Goal: Task Accomplishment & Management: Complete application form

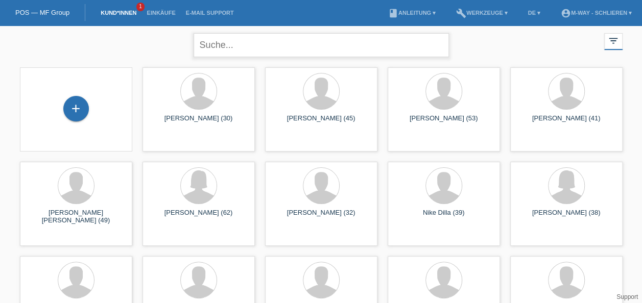
click at [249, 45] on input "text" at bounding box center [321, 45] width 255 height 24
type input "[PERSON_NAME]"
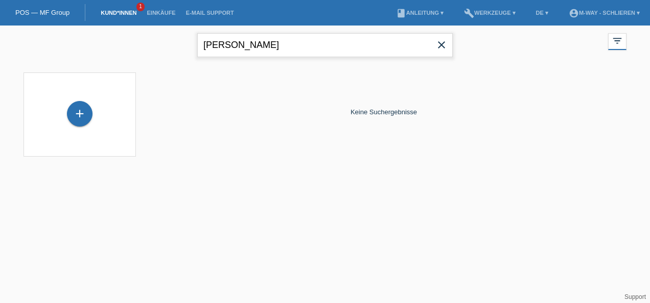
drag, startPoint x: 254, startPoint y: 45, endPoint x: 197, endPoint y: 56, distance: 58.3
click at [197, 56] on div "Selver Kuka close filter_list view_module Alle Kund*innen anzeigen star Markier…" at bounding box center [324, 44] width 613 height 37
click at [33, 10] on link "POS — MF Group" at bounding box center [42, 13] width 54 height 8
click at [29, 12] on link "POS — MF Group" at bounding box center [42, 13] width 54 height 8
click at [258, 52] on input "Selver Kuka" at bounding box center [324, 45] width 255 height 24
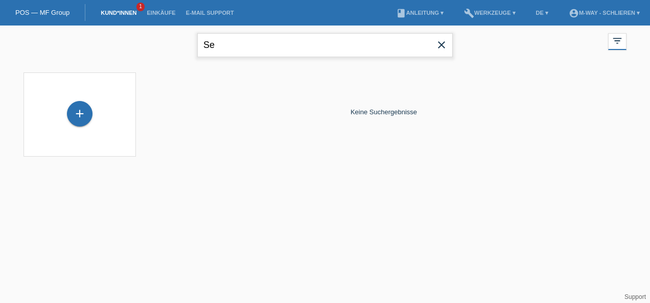
type input "S"
click at [60, 16] on div "POS — MF Group" at bounding box center [42, 12] width 85 height 17
click at [54, 13] on link "POS — MF Group" at bounding box center [42, 13] width 54 height 8
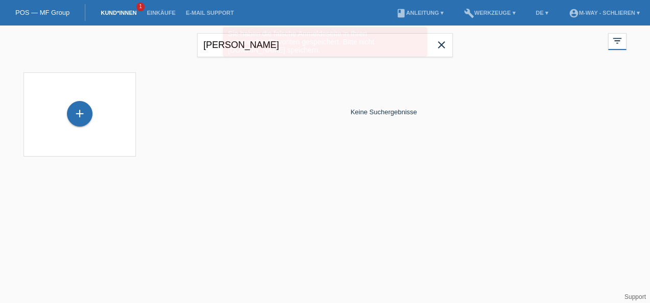
click at [319, 160] on div "+ Keine Suchergebnisse" at bounding box center [324, 117] width 613 height 100
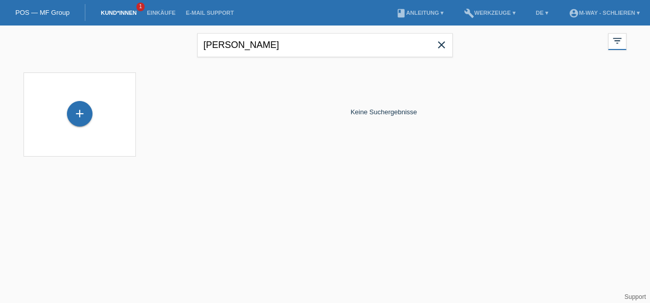
click at [256, 20] on nav "POS — MF Group Kund*innen 1 Einkäufe E-Mail Support menu account_circle m-way -…" at bounding box center [325, 13] width 650 height 26
click at [260, 38] on input "[PERSON_NAME]" at bounding box center [324, 45] width 255 height 24
type input "S"
click at [84, 120] on div "+" at bounding box center [80, 114] width 26 height 26
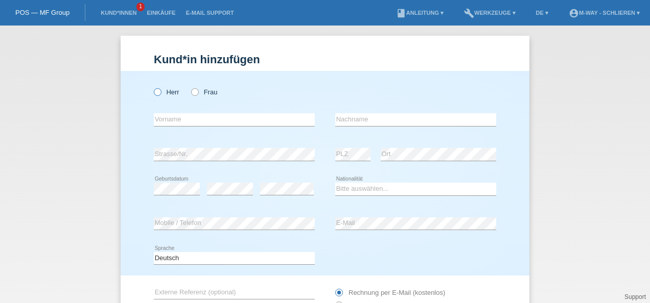
click at [152, 87] on icon at bounding box center [152, 87] width 0 height 0
click at [156, 90] on input "Herr" at bounding box center [157, 91] width 7 height 7
radio input "true"
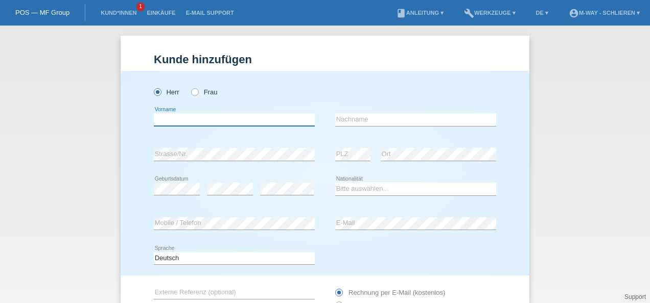
click at [199, 116] on input "text" at bounding box center [234, 119] width 161 height 13
type input "Selver"
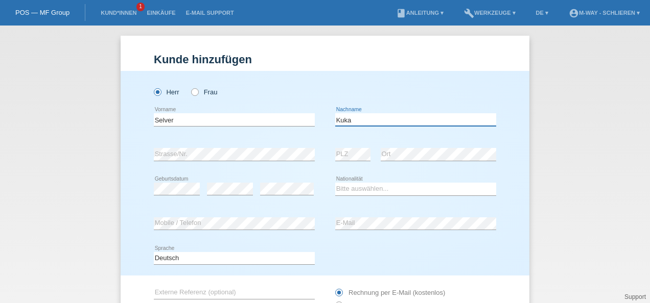
type input "Kuka"
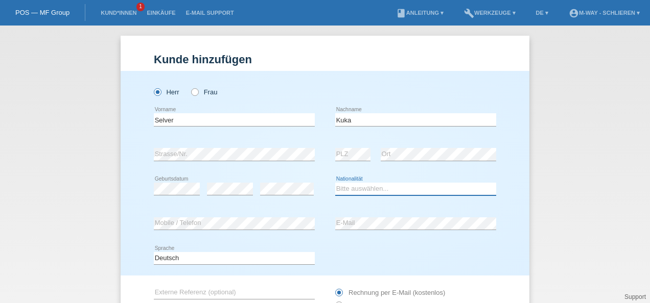
click at [388, 190] on select "Bitte auswählen... Schweiz Deutschland Liechtenstein Österreich ------------ Af…" at bounding box center [415, 189] width 161 height 12
click at [466, 215] on div "error E-Mail" at bounding box center [415, 224] width 161 height 35
click at [406, 185] on select "Bitte auswählen... Schweiz Deutschland Liechtenstein Österreich ------------ Af…" at bounding box center [415, 189] width 161 height 12
select select "CH"
click at [335, 183] on select "Bitte auswählen... Schweiz Deutschland Liechtenstein Österreich ------------ Af…" at bounding box center [415, 189] width 161 height 12
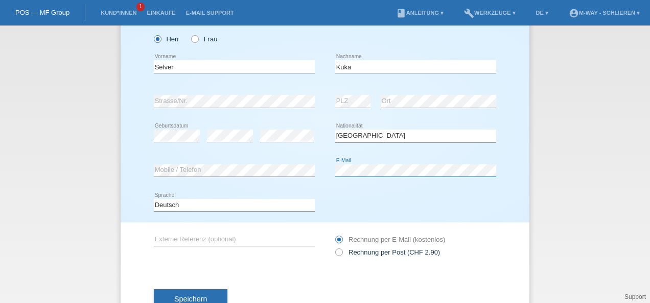
scroll to position [37, 0]
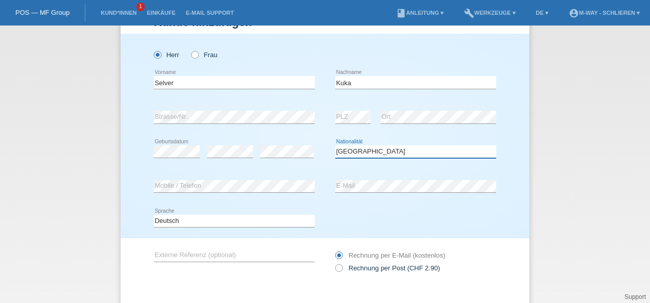
click at [387, 147] on select "Bitte auswählen... Schweiz Deutschland Liechtenstein Österreich ------------ Af…" at bounding box center [415, 152] width 161 height 12
click at [335, 146] on select "Bitte auswählen... Schweiz Deutschland Liechtenstein Österreich ------------ Af…" at bounding box center [415, 152] width 161 height 12
click at [283, 194] on div "error Mobile / Telefon error E-Mail" at bounding box center [325, 187] width 342 height 35
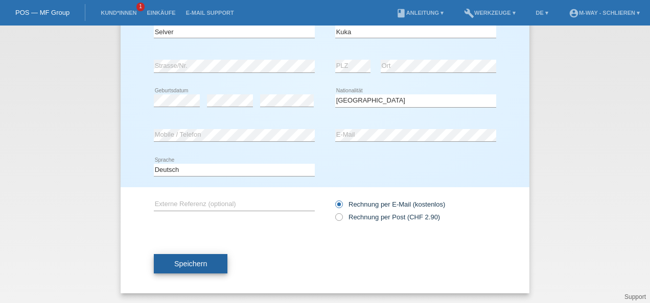
click at [183, 262] on span "Speichern" at bounding box center [190, 264] width 33 height 8
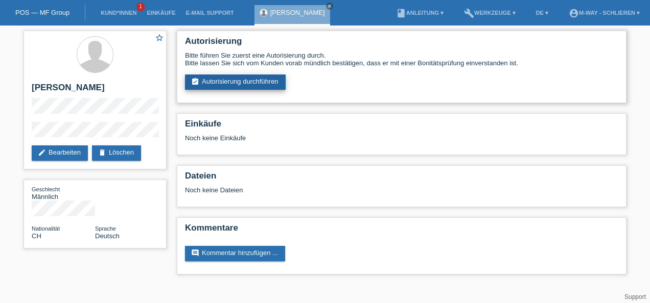
click at [245, 82] on link "assignment_turned_in Autorisierung durchführen" at bounding box center [235, 82] width 101 height 15
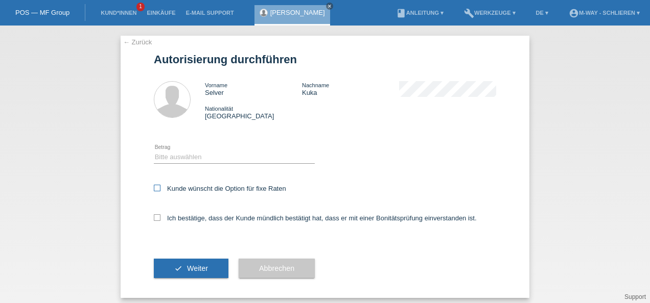
click at [156, 187] on icon at bounding box center [157, 188] width 7 height 7
click at [156, 187] on input "Kunde wünscht die Option für fixe Raten" at bounding box center [157, 188] width 7 height 7
checkbox input "true"
click at [154, 217] on icon at bounding box center [157, 218] width 7 height 7
click at [154, 217] on input "Ich bestätige, dass der Kunde mündlich bestätigt hat, dass er mit einer Bonität…" at bounding box center [157, 218] width 7 height 7
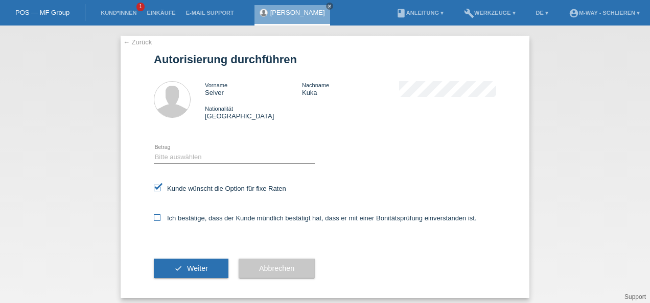
checkbox input "true"
click at [194, 270] on span "Weiter" at bounding box center [197, 269] width 21 height 8
click at [255, 156] on select "Bitte auswählen CHF 1.00 - CHF 499.00 CHF 500.00 - CHF 1'999.00 CHF 2'000.00 - …" at bounding box center [234, 157] width 161 height 12
select select "3"
click at [154, 151] on select "Bitte auswählen CHF 1.00 - CHF 499.00 CHF 500.00 - CHF 1'999.00 CHF 2'000.00 - …" at bounding box center [234, 157] width 161 height 12
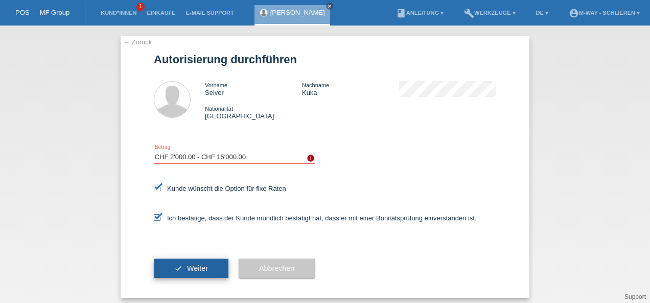
click at [187, 274] on button "check Weiter" at bounding box center [191, 268] width 75 height 19
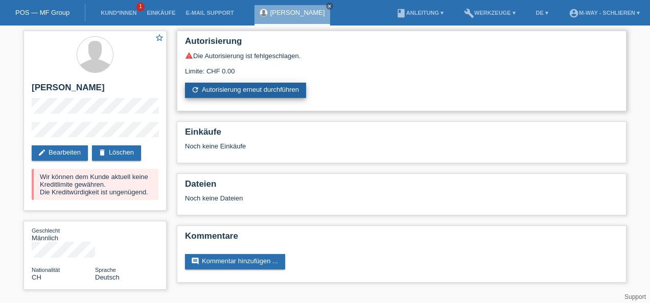
click at [262, 89] on link "refresh Autorisierung erneut durchführen" at bounding box center [245, 90] width 121 height 15
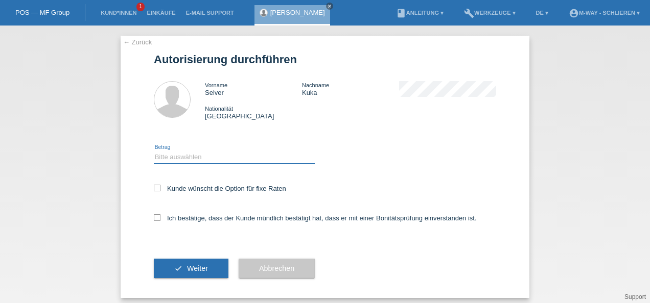
click at [180, 155] on select "Bitte auswählen CHF 1.00 - CHF 499.00 CHF 500.00 - CHF 1'999.00 CHF 2'000.00 - …" at bounding box center [234, 157] width 161 height 12
select select "3"
click at [154, 151] on select "Bitte auswählen CHF 1.00 - CHF 499.00 CHF 500.00 - CHF 1'999.00 CHF 2'000.00 - …" at bounding box center [234, 157] width 161 height 12
click at [154, 191] on icon at bounding box center [157, 188] width 7 height 7
click at [154, 191] on input "Kunde wünscht die Option für fixe Raten" at bounding box center [157, 188] width 7 height 7
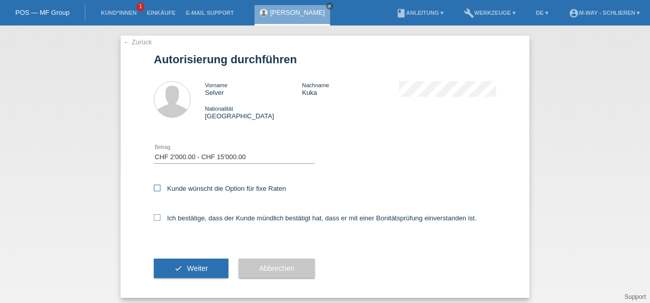
checkbox input "true"
click at [156, 216] on icon at bounding box center [157, 218] width 7 height 7
click at [156, 216] on input "Ich bestätige, dass der Kunde mündlich bestätigt hat, dass er mit einer Bonität…" at bounding box center [157, 218] width 7 height 7
checkbox input "true"
click at [165, 265] on button "check Weiter" at bounding box center [191, 268] width 75 height 19
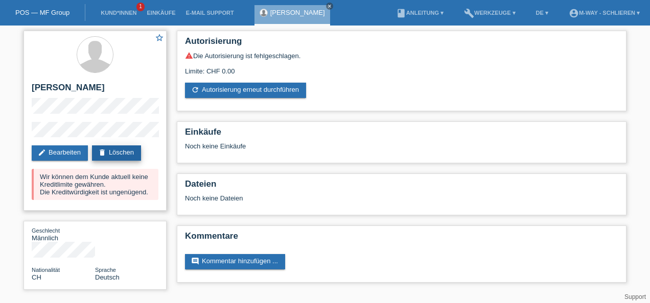
click at [126, 154] on link "delete Löschen" at bounding box center [116, 153] width 49 height 15
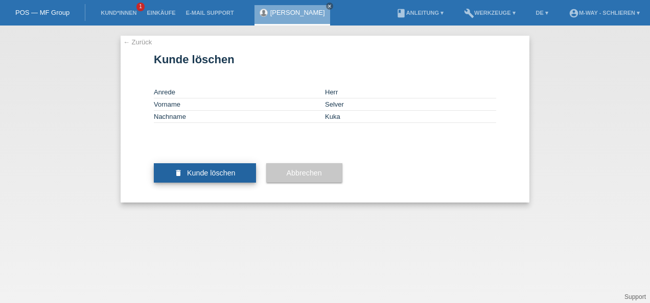
click at [224, 177] on span "Kunde löschen" at bounding box center [211, 173] width 49 height 8
